Goal: Task Accomplishment & Management: Manage account settings

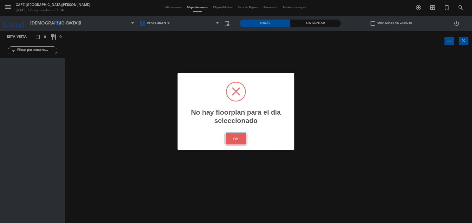
click at [241, 140] on button "OK" at bounding box center [236, 139] width 21 height 11
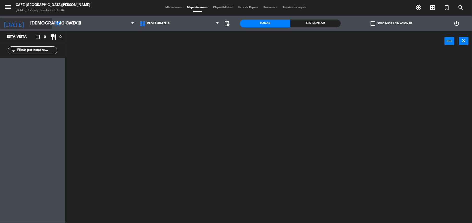
click at [38, 22] on input "[DEMOGRAPHIC_DATA][DATE]" at bounding box center [56, 24] width 56 height 10
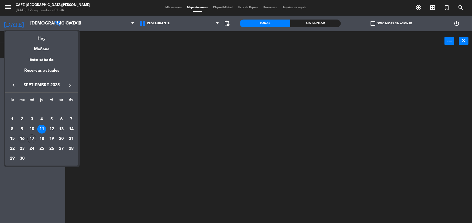
click at [19, 142] on div "16" at bounding box center [22, 139] width 9 height 9
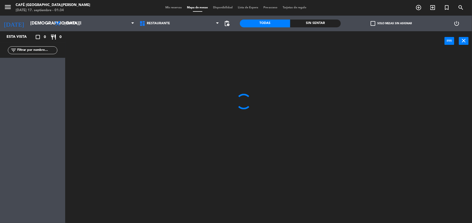
type input "[DATE]"
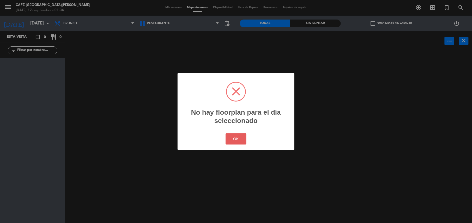
click at [239, 140] on button "OK" at bounding box center [236, 139] width 21 height 11
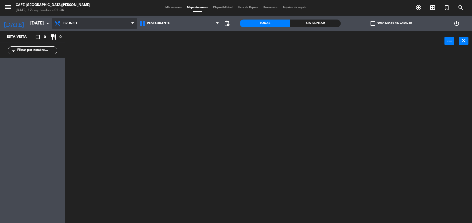
click at [79, 23] on span "Brunch" at bounding box center [94, 23] width 85 height 11
click at [90, 50] on ng-component "menu Café Museo [PERSON_NAME] [DATE] 17. septiembre - 01:34 Mis reservas Mapa d…" at bounding box center [236, 112] width 472 height 224
click at [164, 2] on div "menu Café Museo [PERSON_NAME] [DATE] 17. septiembre - 01:34 Mis reservas Mapa d…" at bounding box center [236, 8] width 472 height 16
click at [165, 6] on span "Mis reservas" at bounding box center [174, 7] width 22 height 3
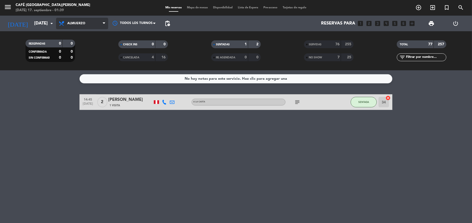
click at [76, 22] on span "Almuerzo" at bounding box center [76, 24] width 18 height 4
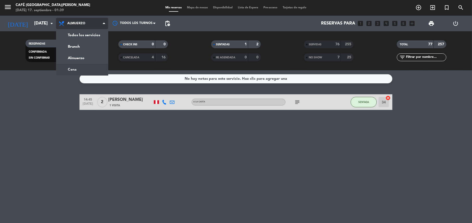
click at [81, 67] on div "menu Café Museo [PERSON_NAME] [DATE] 17. septiembre - 01:39 Mis reservas Mapa d…" at bounding box center [236, 35] width 472 height 70
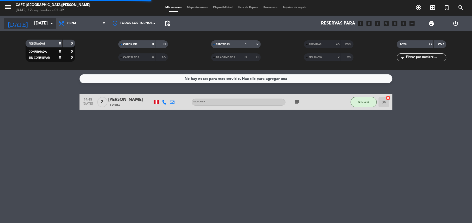
click at [49, 23] on icon "arrow_drop_down" at bounding box center [52, 23] width 6 height 6
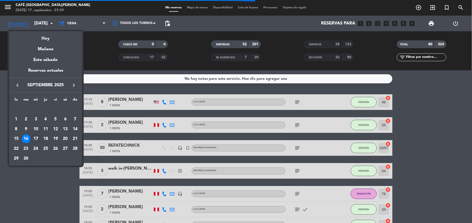
click at [333, 128] on div at bounding box center [236, 111] width 472 height 223
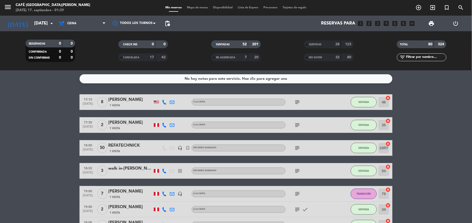
click at [424, 59] on input "text" at bounding box center [426, 58] width 40 height 6
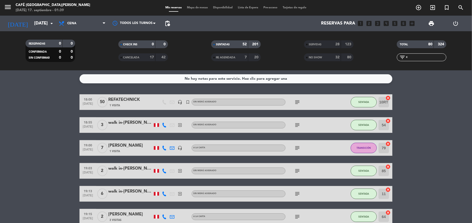
click at [331, 41] on div "28" at bounding box center [334, 44] width 10 height 6
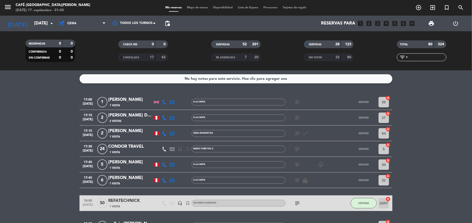
click at [418, 56] on input "c" at bounding box center [426, 58] width 40 height 6
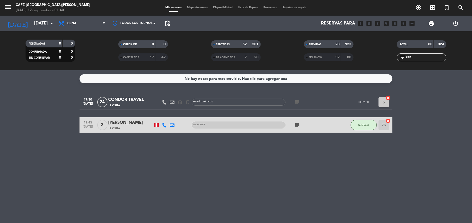
type input "con"
click at [110, 102] on div "CONDOR TRAVEL" at bounding box center [130, 99] width 44 height 7
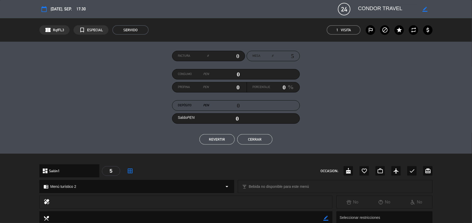
click at [250, 140] on button "Cerrar" at bounding box center [254, 139] width 35 height 10
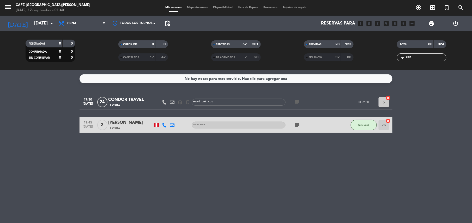
click at [83, 29] on div "Todos los servicios Brunch Almuerzo Cena Cena Todos los servicios Brunch Almuer…" at bounding box center [82, 24] width 52 height 16
click at [83, 26] on span "Cena" at bounding box center [82, 23] width 52 height 11
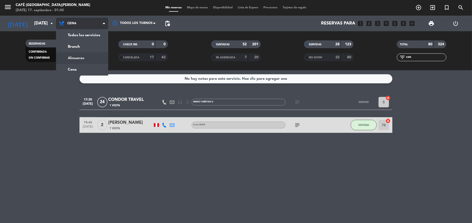
click at [82, 57] on div "menu Café Museo [PERSON_NAME] [DATE] 17. septiembre - 01:40 Mis reservas Mapa d…" at bounding box center [236, 35] width 472 height 70
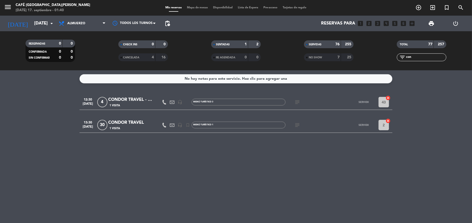
click at [136, 134] on div "No hay notas para este servicio. Haz clic para agregar una 12:30 [DATE] 4 CONDO…" at bounding box center [236, 146] width 472 height 153
click at [135, 130] on div "1 Visita" at bounding box center [130, 128] width 44 height 4
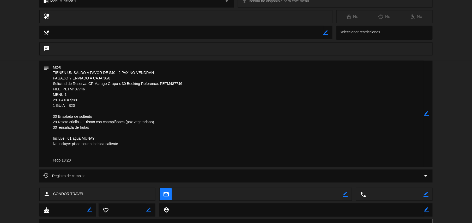
scroll to position [185, 0]
